Goal: Information Seeking & Learning: Compare options

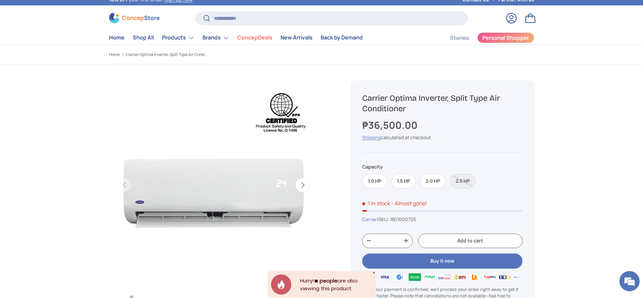
scroll to position [7, 0]
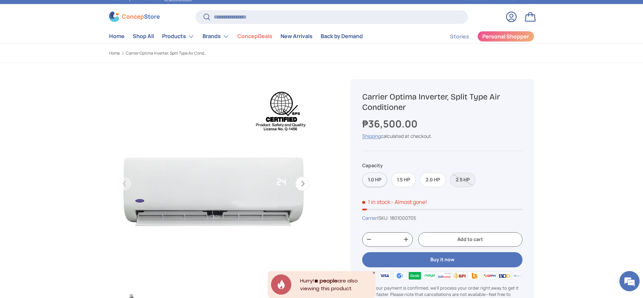
click at [376, 178] on label "1.0 HP" at bounding box center [374, 180] width 25 height 15
click at [300, 184] on button "Next" at bounding box center [302, 184] width 14 height 14
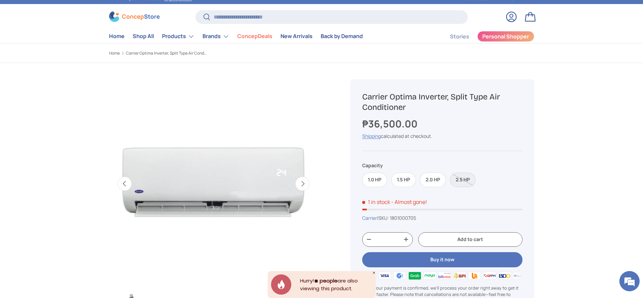
click at [300, 184] on button "Next" at bounding box center [302, 184] width 14 height 14
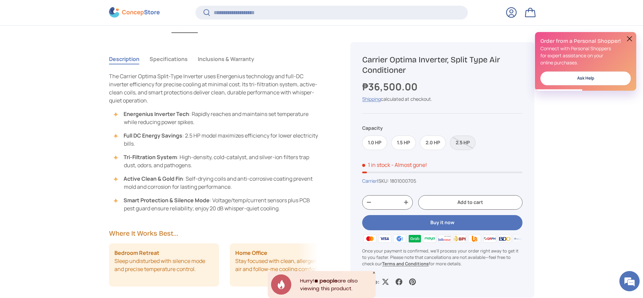
scroll to position [0, 0]
drag, startPoint x: 221, startPoint y: 137, endPoint x: 273, endPoint y: 143, distance: 52.6
click at [271, 139] on li "Full DC Energy Savings : 2.5 HP model maximizes efficiency for lower electricit…" at bounding box center [217, 140] width 203 height 16
click at [276, 166] on li "Tri-Filtration System : High-density, cold-catalyst, and silver-ion filters tra…" at bounding box center [217, 161] width 203 height 16
drag, startPoint x: 205, startPoint y: 161, endPoint x: 207, endPoint y: 180, distance: 19.0
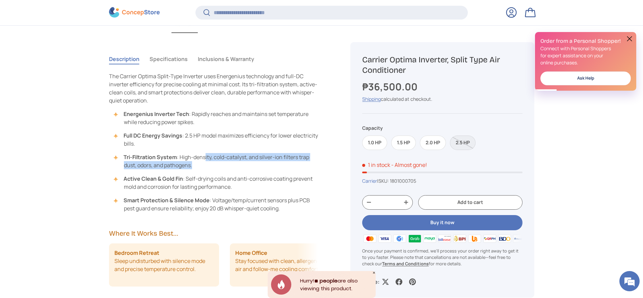
click at [206, 174] on ul "Energenius Inverter Tech : Rapidly reaches and maintains set temperature while …" at bounding box center [213, 161] width 209 height 103
click at [208, 183] on li "Active Clean & Gold Fin : Self-drying coils and anti-corrosive coating prevent …" at bounding box center [217, 183] width 203 height 16
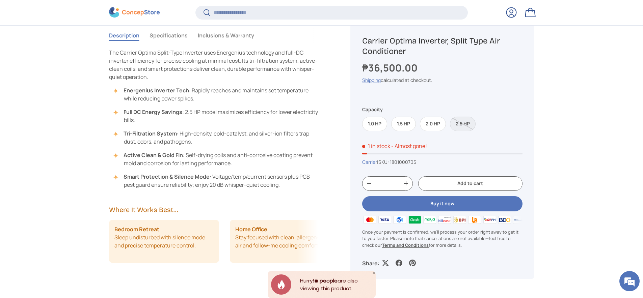
scroll to position [317, 0]
drag, startPoint x: 182, startPoint y: 109, endPoint x: 185, endPoint y: 125, distance: 16.4
click at [185, 125] on ul "Energenius Inverter Tech : Rapidly reaches and maintains set temperature while …" at bounding box center [213, 137] width 209 height 103
click at [185, 126] on ul "Energenius Inverter Tech : Rapidly reaches and maintains set temperature while …" at bounding box center [213, 137] width 209 height 103
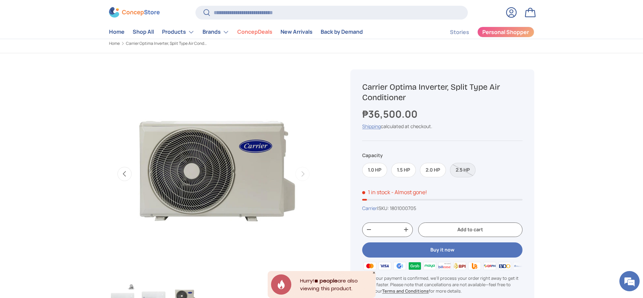
scroll to position [21, 0]
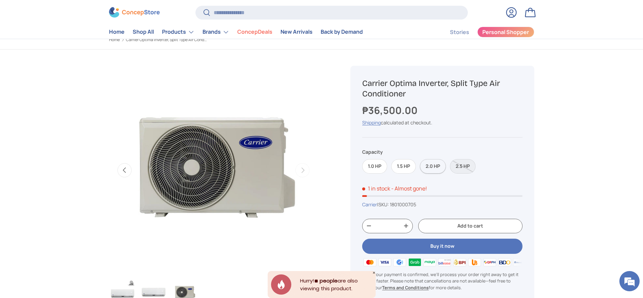
click at [442, 167] on label "2.0 HP" at bounding box center [433, 166] width 26 height 15
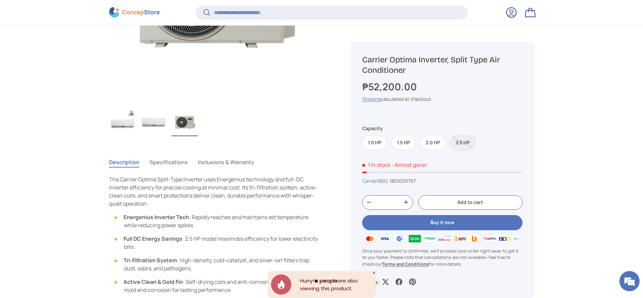
scroll to position [190, 0]
click at [184, 161] on button "Specifications" at bounding box center [169, 162] width 38 height 16
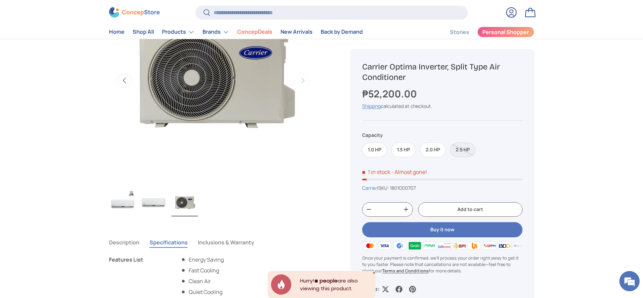
scroll to position [59, 0]
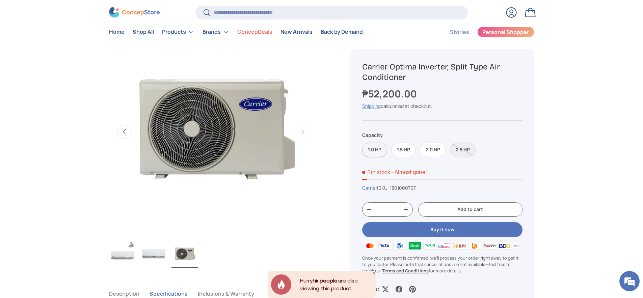
drag, startPoint x: 372, startPoint y: 147, endPoint x: 364, endPoint y: 150, distance: 8.2
click at [372, 147] on label "1.0 HP" at bounding box center [374, 150] width 25 height 15
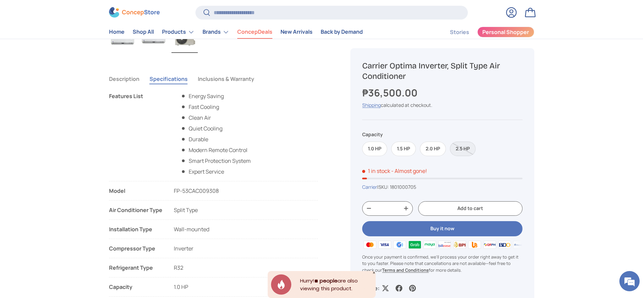
scroll to position [164, 0]
